Goal: Go to known website: Go to known website

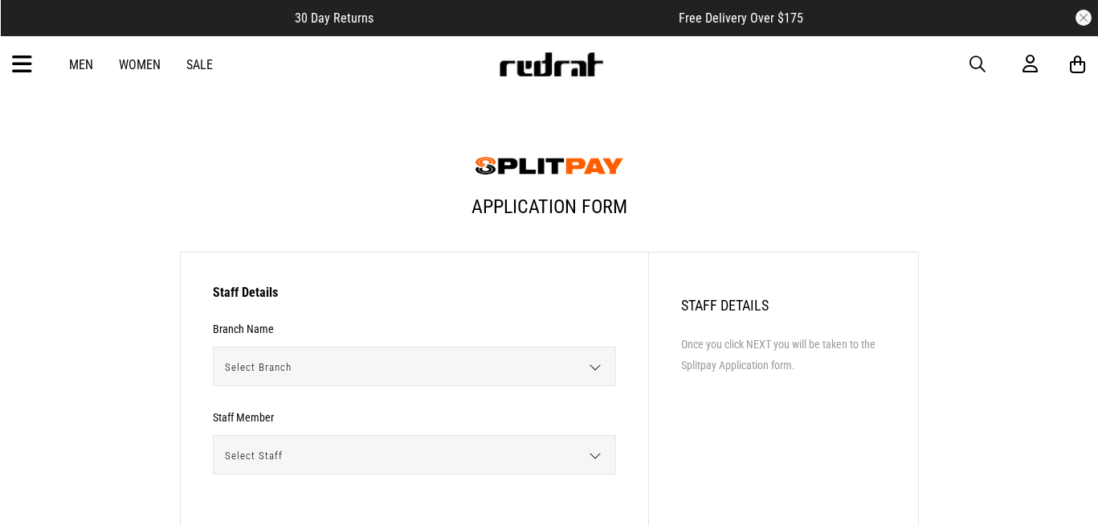
scroll to position [1, 0]
